Goal: Information Seeking & Learning: Learn about a topic

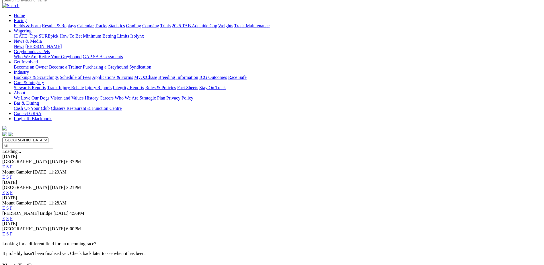
scroll to position [50, 0]
click at [13, 231] on link "F" at bounding box center [11, 233] width 3 height 5
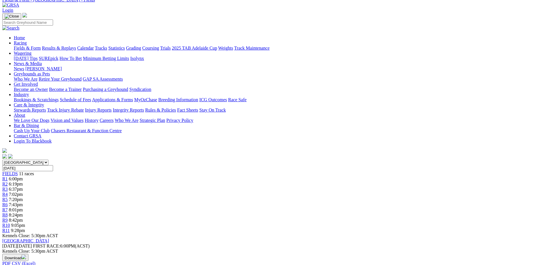
scroll to position [36, 0]
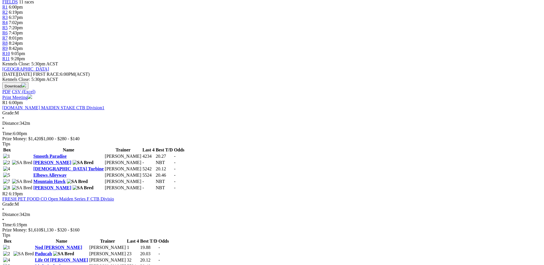
scroll to position [201, 0]
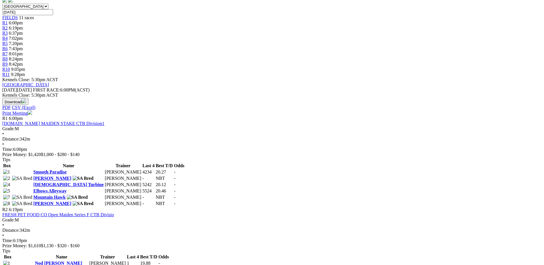
scroll to position [186, 0]
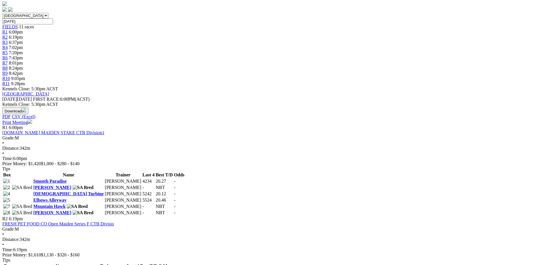
scroll to position [179, 0]
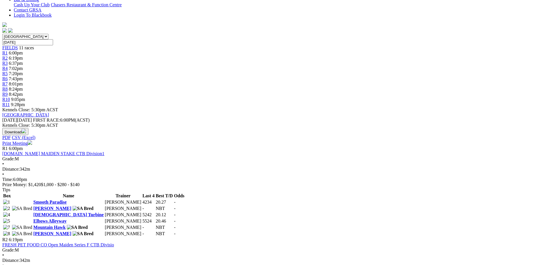
scroll to position [186, 0]
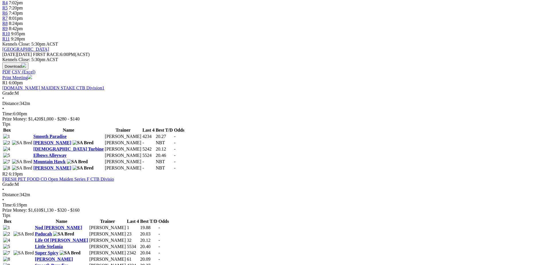
scroll to position [222, 0]
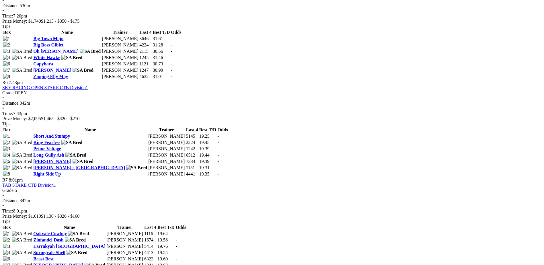
scroll to position [666, 0]
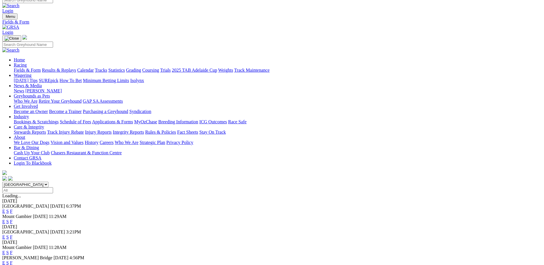
scroll to position [86, 0]
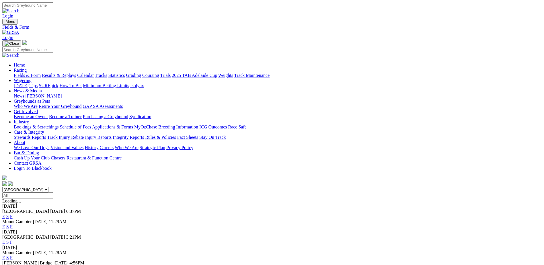
click at [159, 73] on link "Coursing" at bounding box center [150, 75] width 17 height 5
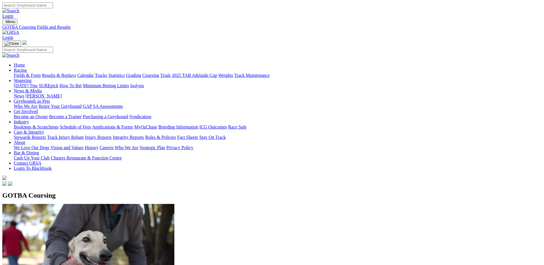
click at [41, 73] on link "Fields & Form" at bounding box center [27, 75] width 27 height 5
